Goal: Task Accomplishment & Management: Use online tool/utility

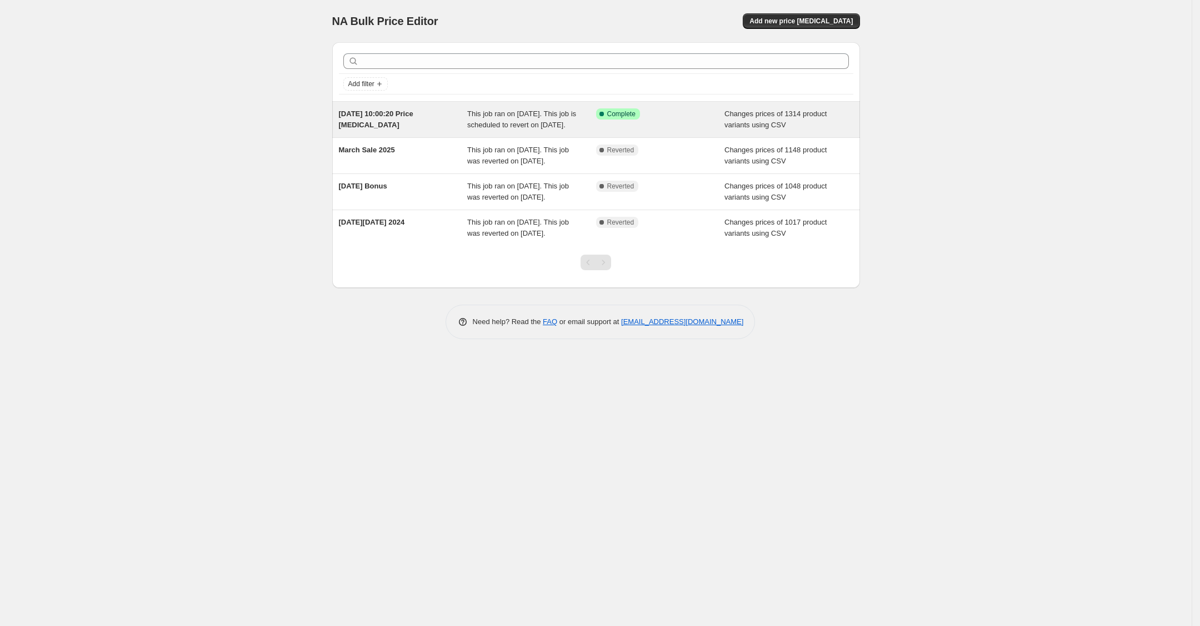
click at [372, 117] on span "13 Aug 2025, 10:00:20 Price change job" at bounding box center [376, 118] width 74 height 19
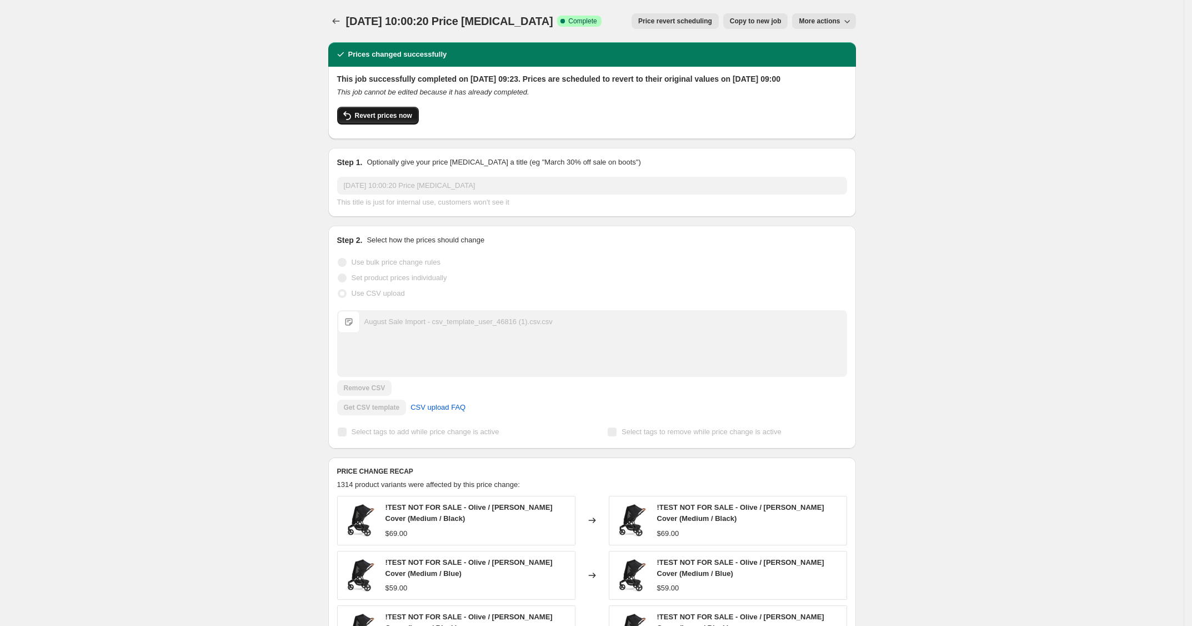
click at [408, 120] on span "Revert prices now" at bounding box center [383, 115] width 57 height 9
checkbox input "false"
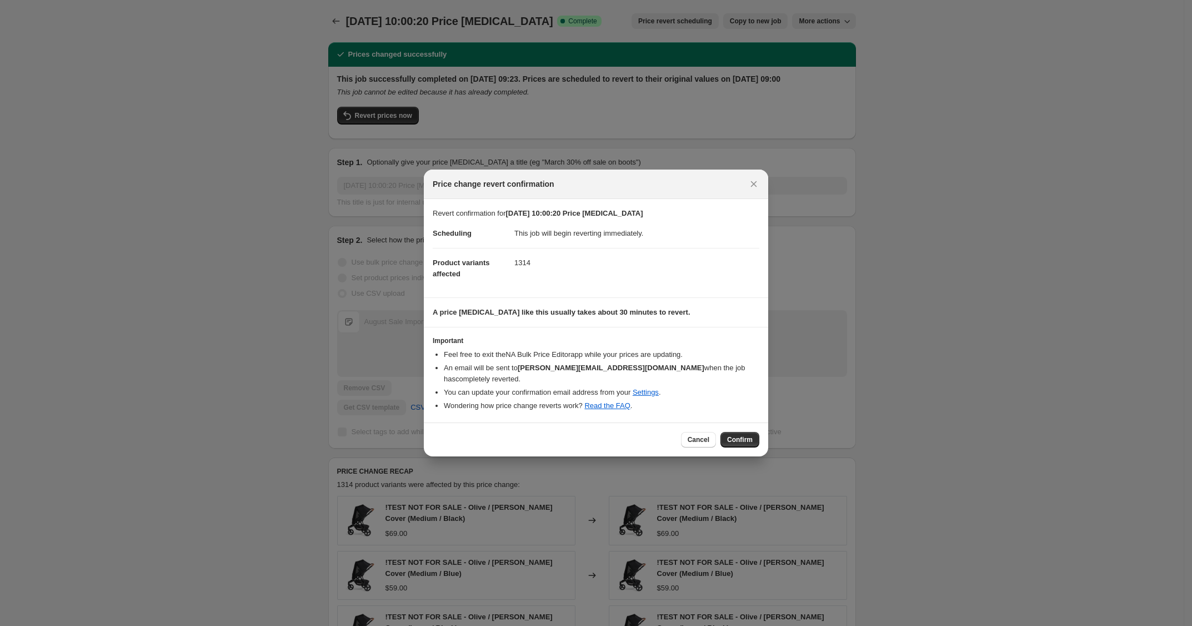
drag, startPoint x: 746, startPoint y: 444, endPoint x: 747, endPoint y: 438, distance: 6.1
click at [746, 444] on button "Confirm" at bounding box center [740, 440] width 39 height 16
